Goal: Task Accomplishment & Management: Use online tool/utility

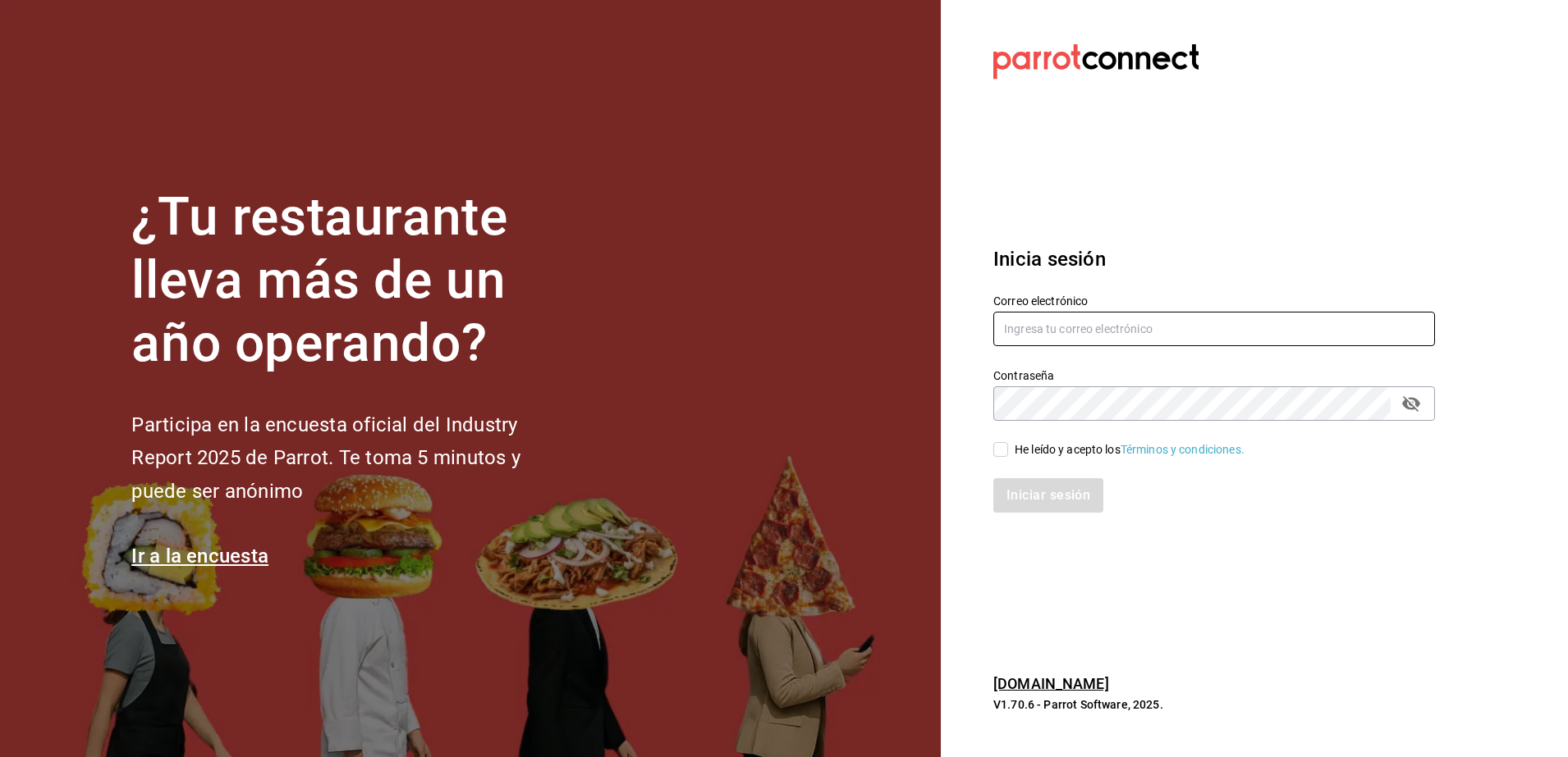
type input "ivogerardo_hdz@hotmail.com"
click at [1002, 447] on input "He leído y acepto los Términos y condiciones." at bounding box center [1000, 449] width 14 height 14
checkbox input "true"
click at [1044, 497] on button "Iniciar sesión" at bounding box center [1049, 495] width 111 height 35
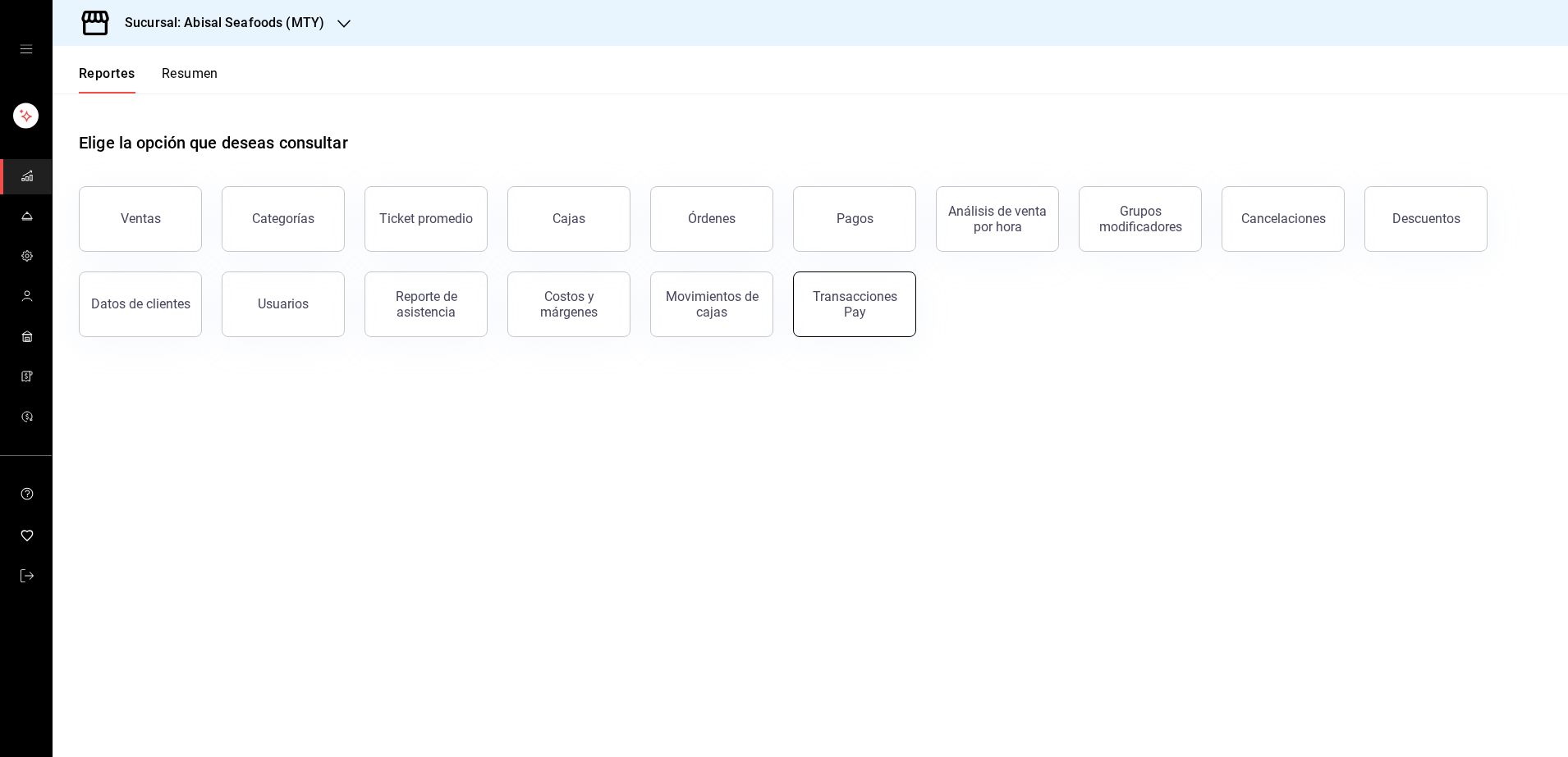
click at [866, 316] on div "Transacciones Pay" at bounding box center [854, 304] width 102 height 31
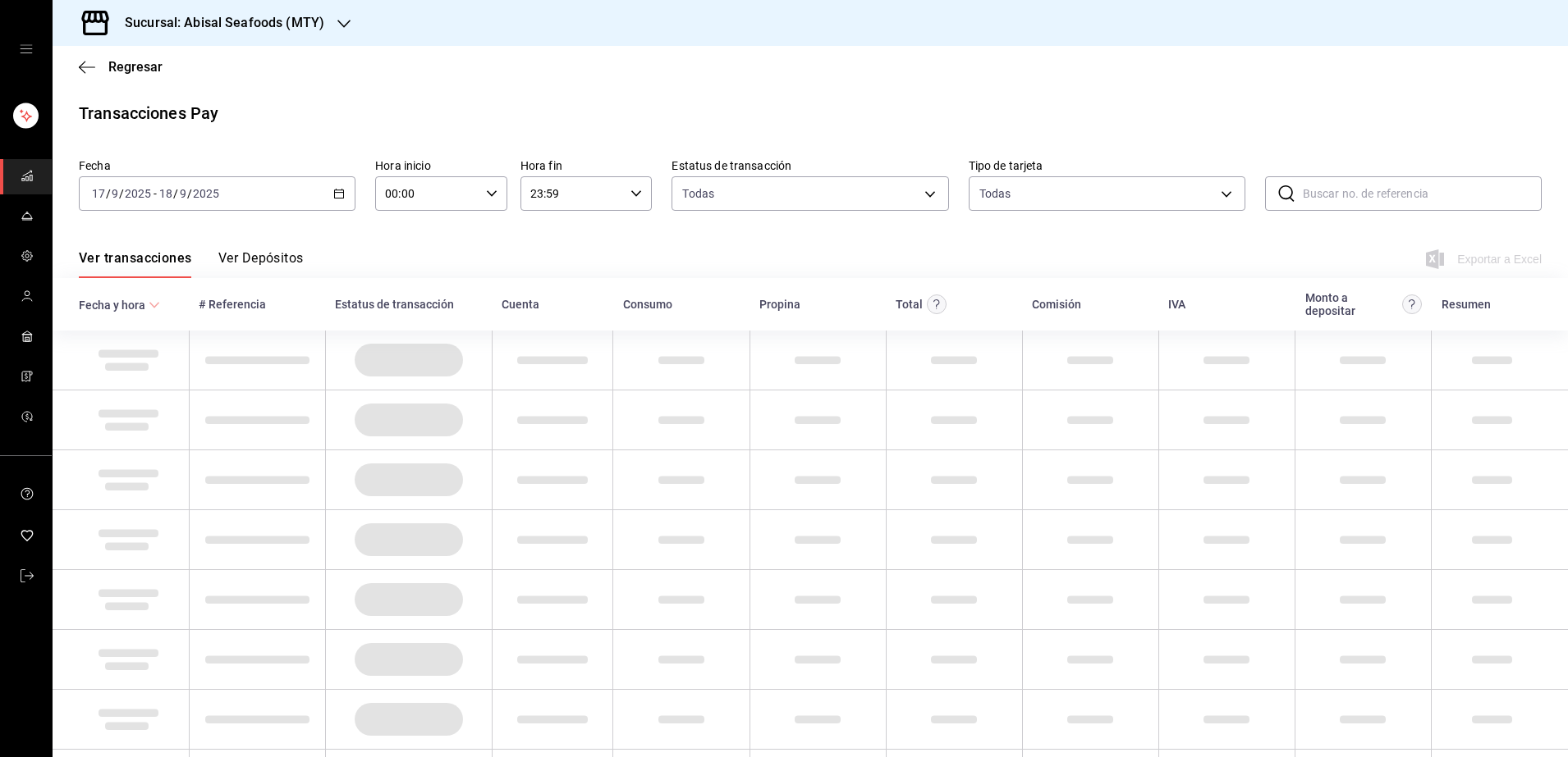
click at [227, 195] on div "[DATE] [DATE] - [DATE] [DATE]" at bounding box center [217, 194] width 276 height 35
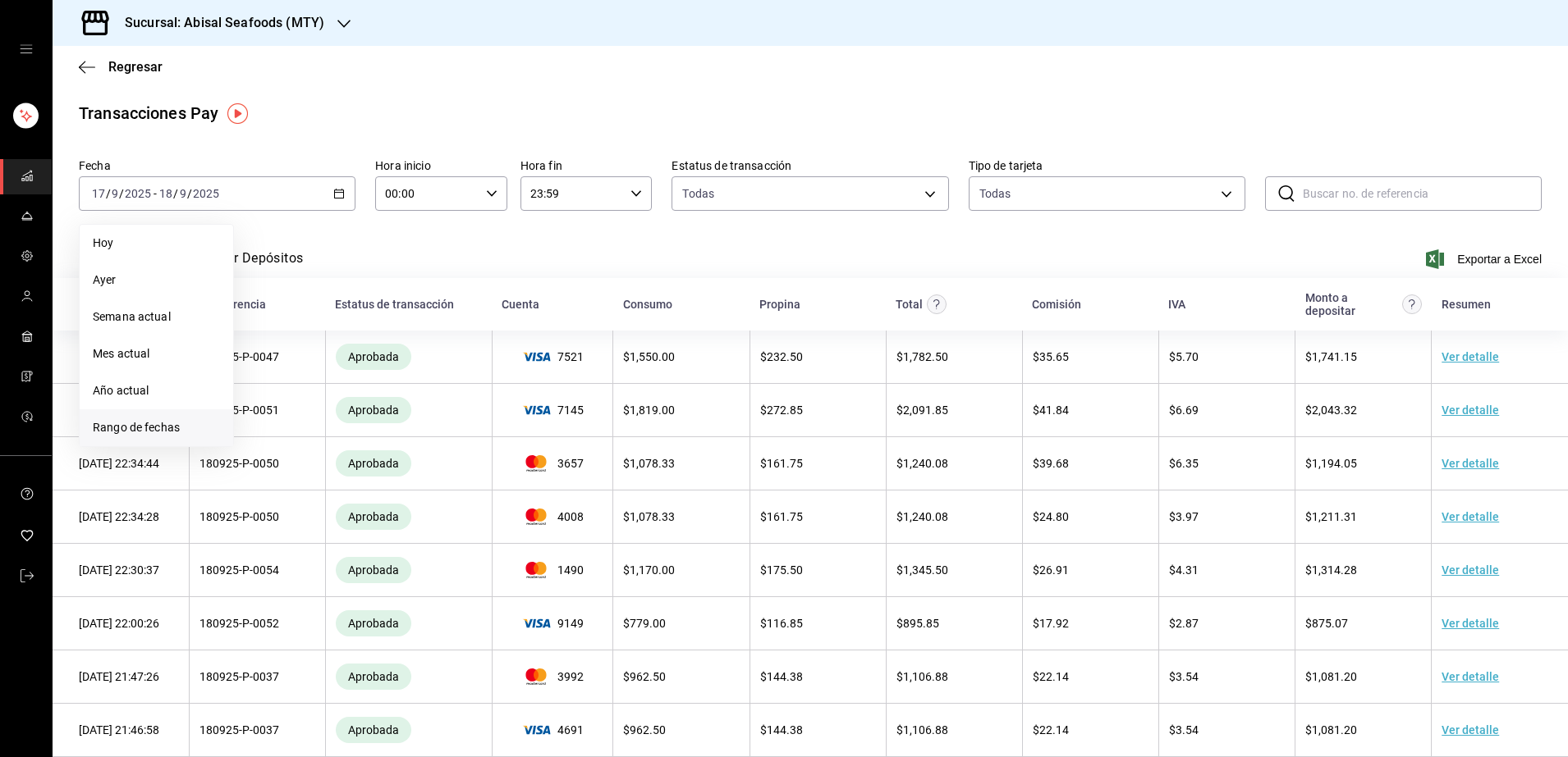
click at [166, 421] on span "Rango de fechas" at bounding box center [156, 427] width 127 height 17
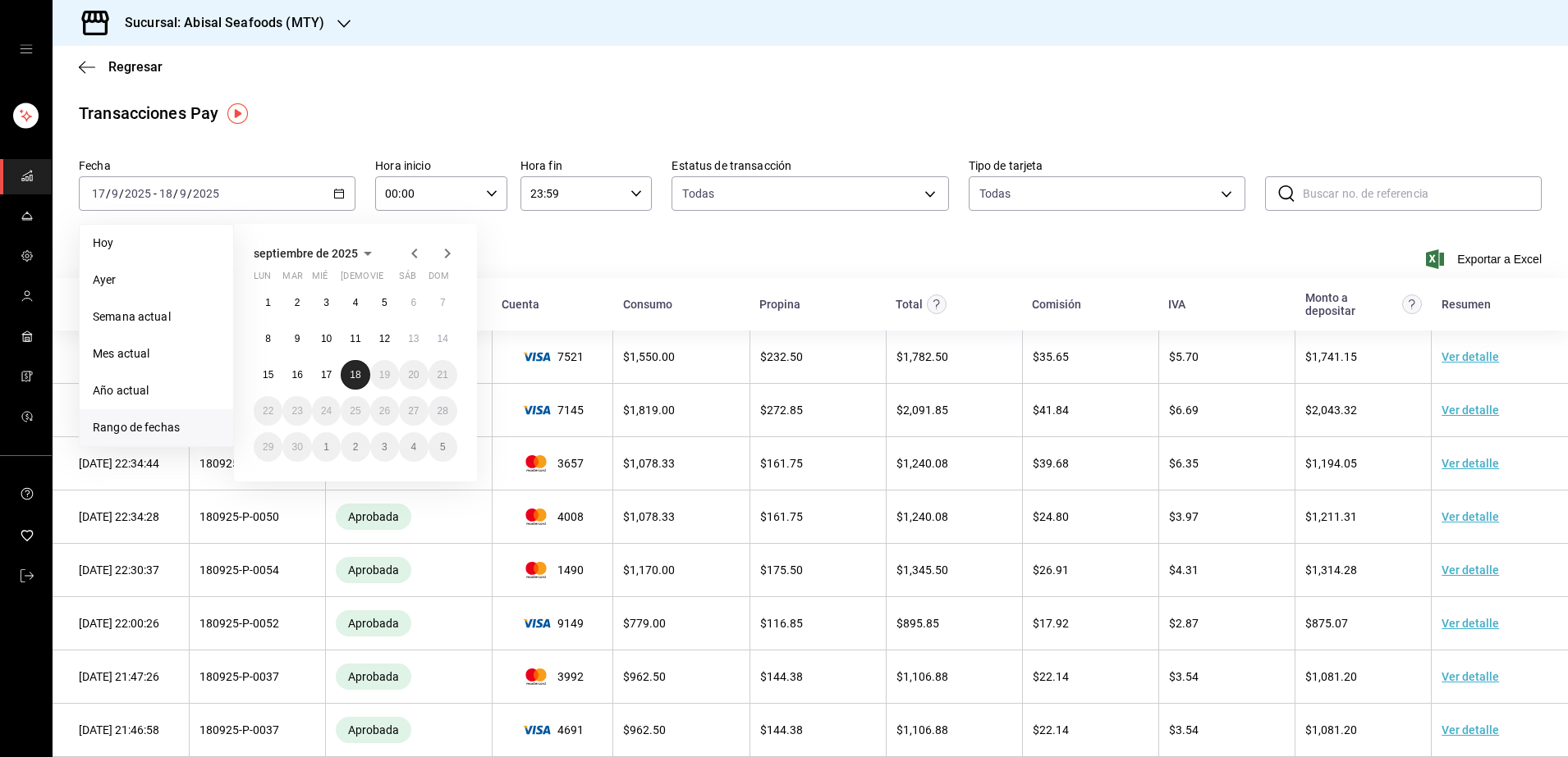
click at [354, 380] on abbr "18" at bounding box center [354, 376] width 11 height 12
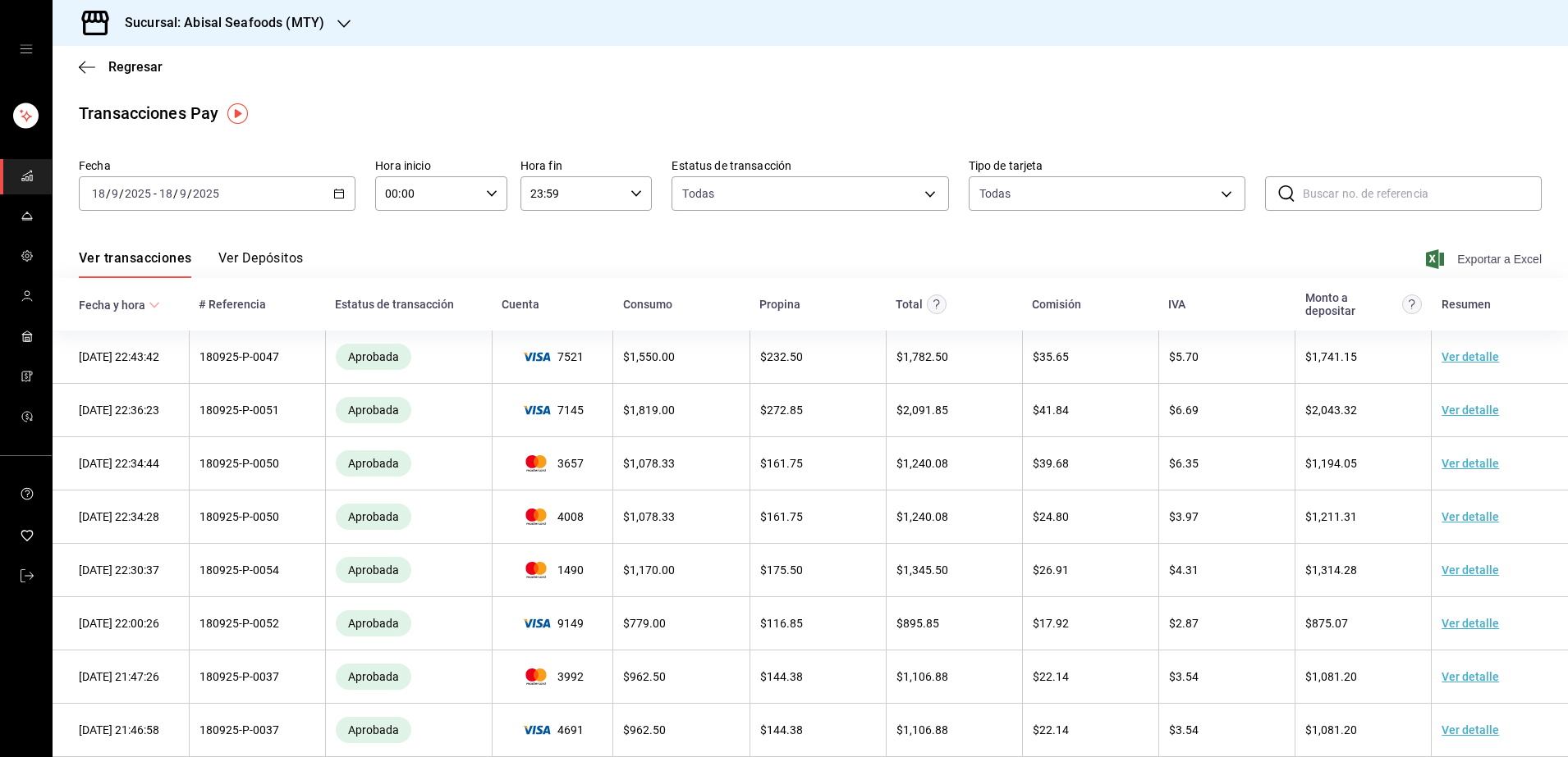
click at [1459, 261] on span "Exportar a Excel" at bounding box center [1485, 259] width 112 height 20
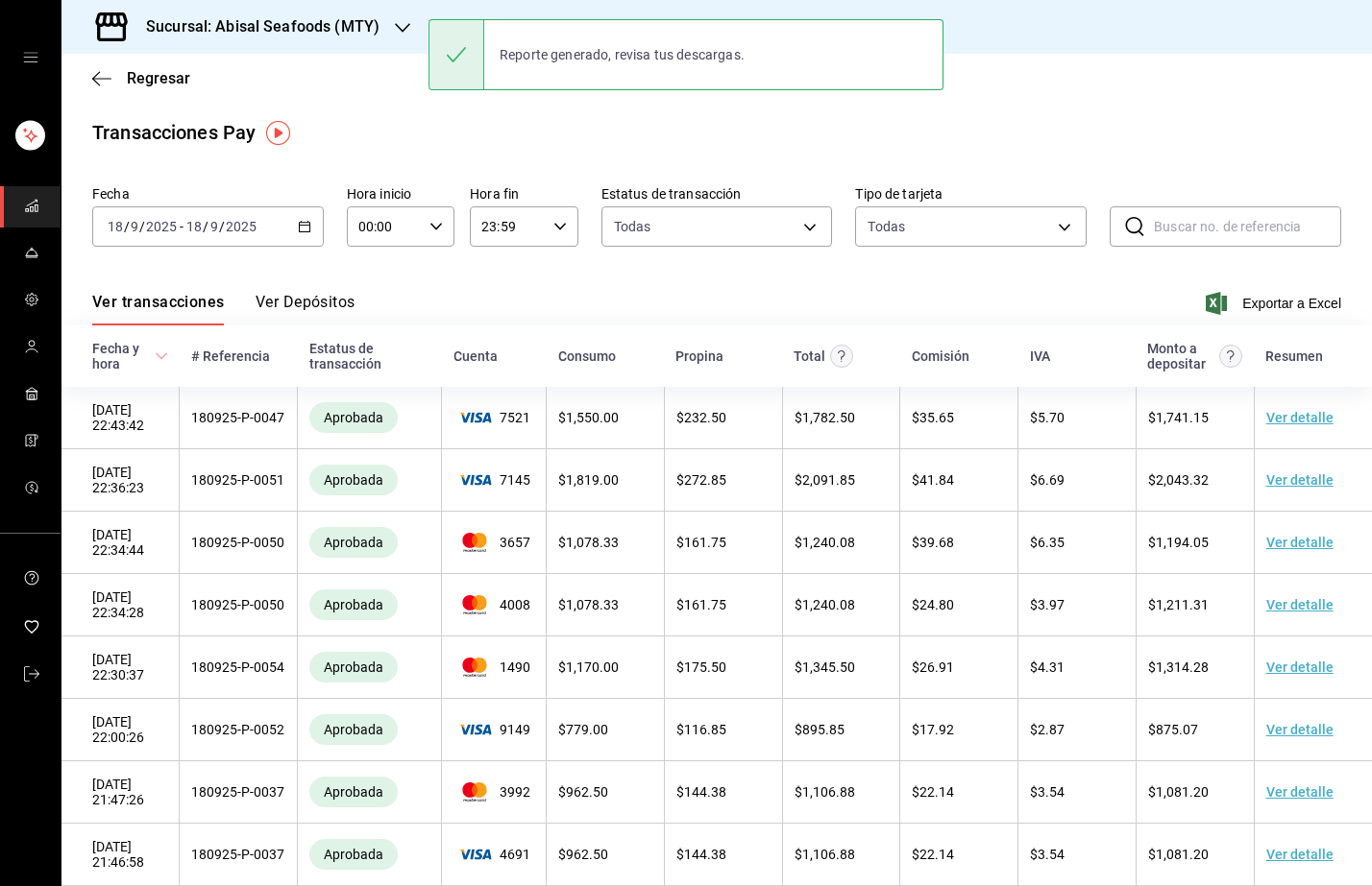
click at [318, 44] on div "Sucursal: Abisal Seafoods (MTY)" at bounding box center [247, 27] width 341 height 54
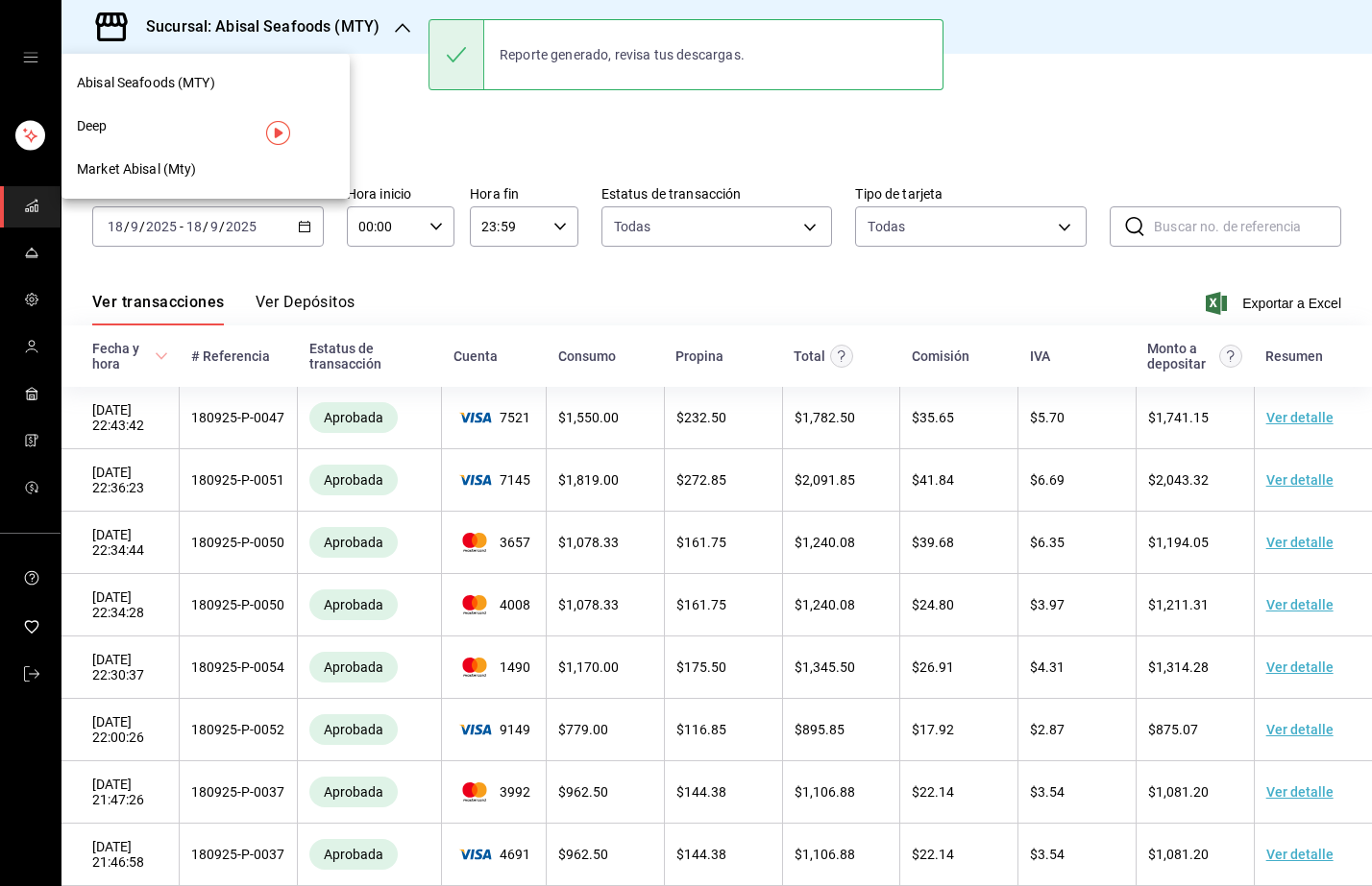
click at [167, 126] on div "Deep" at bounding box center [205, 126] width 258 height 20
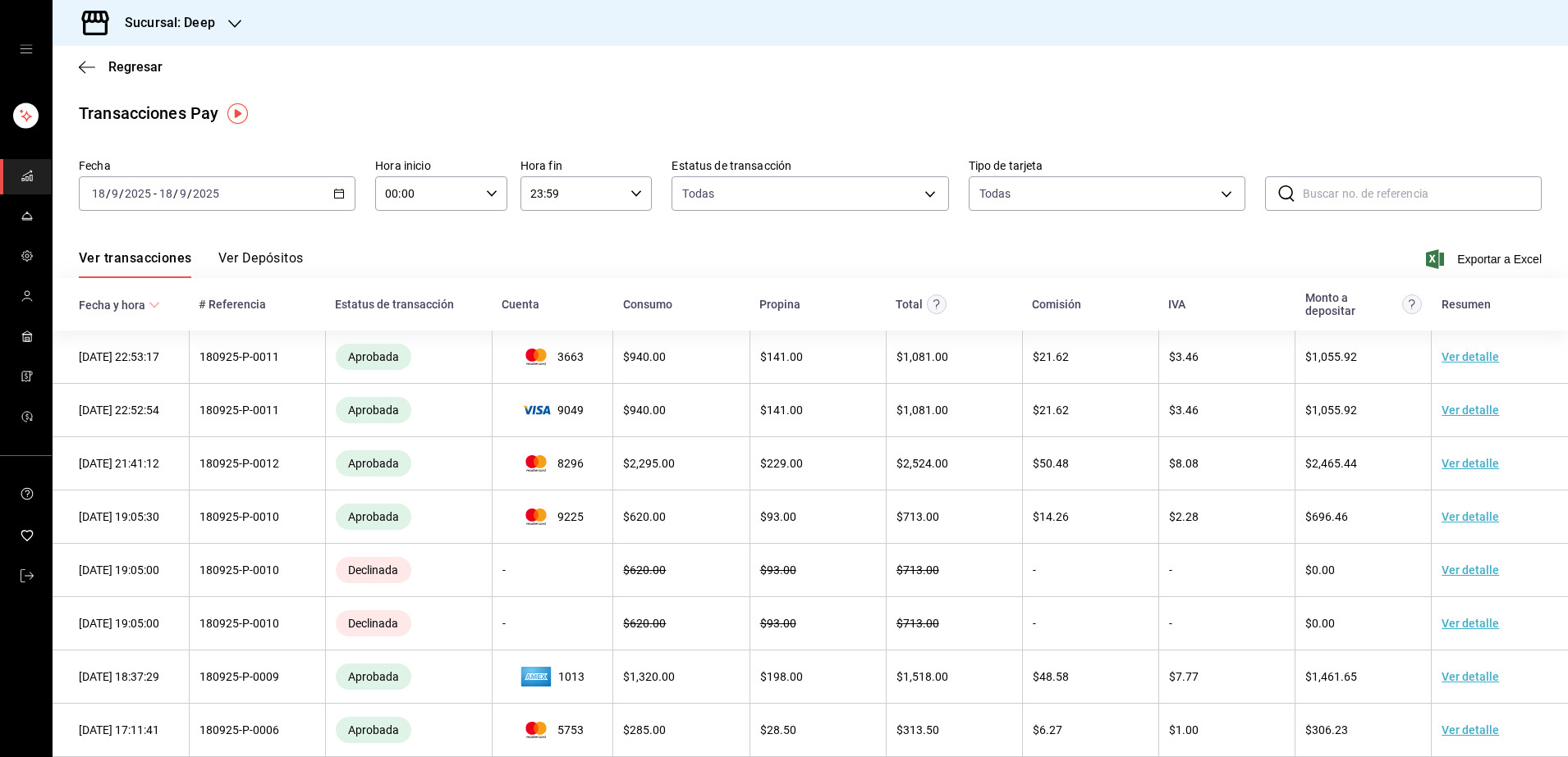
click at [254, 201] on div "[DATE] [DATE] - [DATE] [DATE]" at bounding box center [217, 194] width 276 height 35
click at [170, 426] on span "Rango de fechas" at bounding box center [156, 427] width 127 height 17
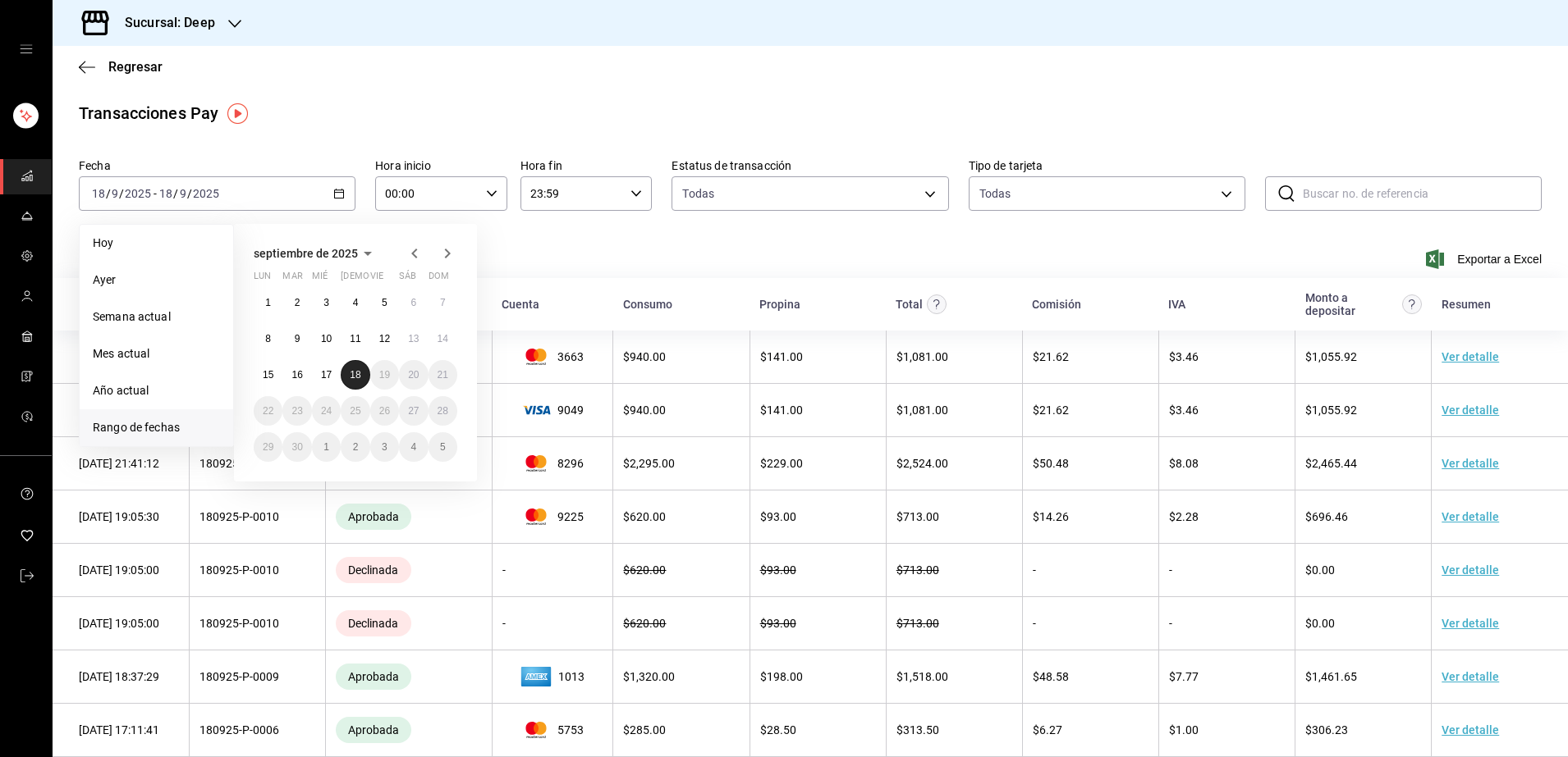
click at [354, 376] on abbr "18" at bounding box center [354, 376] width 11 height 12
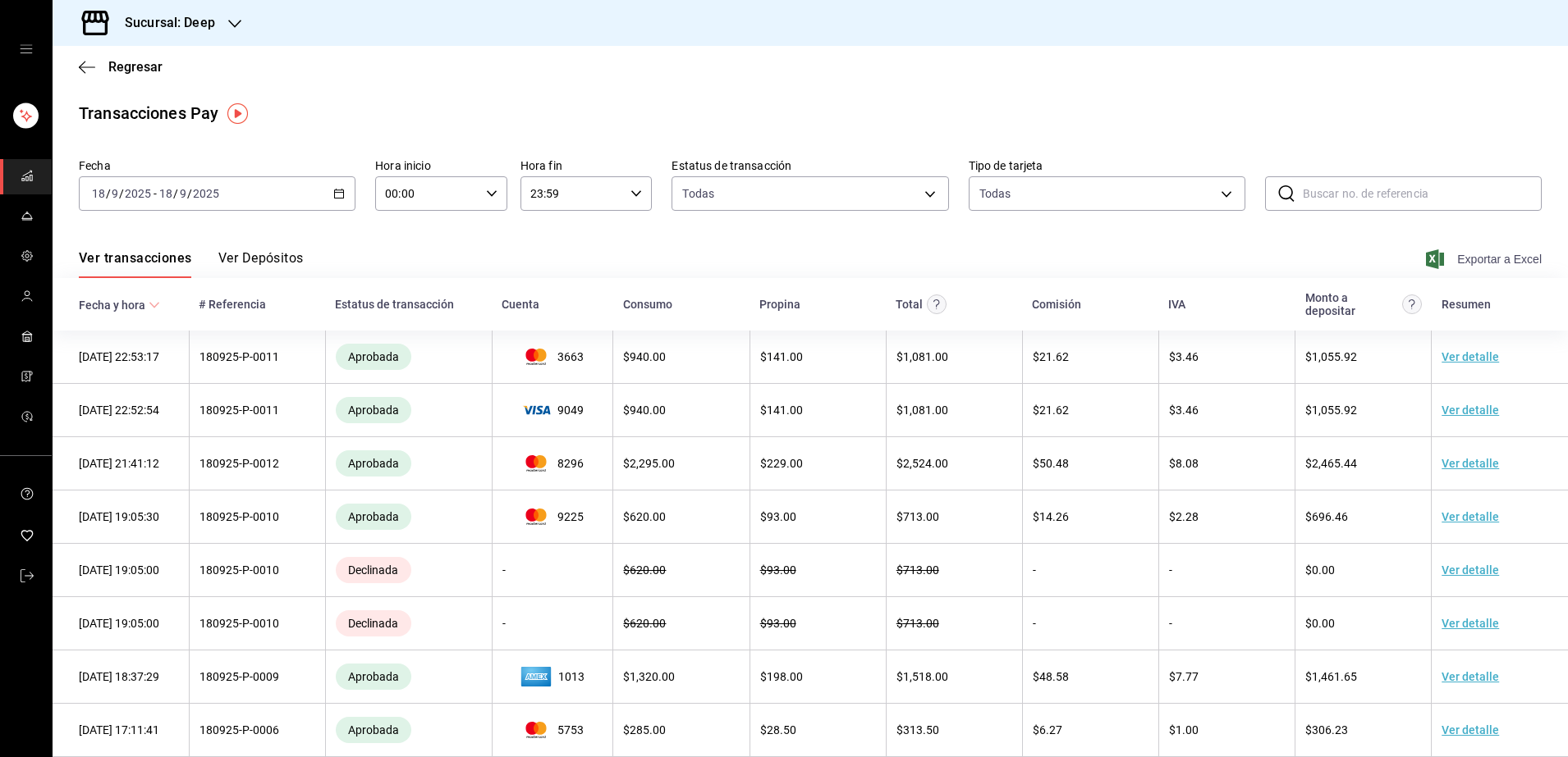
click at [1481, 258] on span "Exportar a Excel" at bounding box center [1485, 259] width 112 height 20
